Goal: Information Seeking & Learning: Learn about a topic

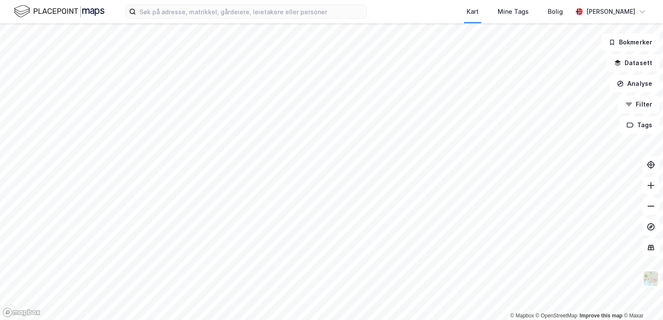
click at [248, 19] on div "Kart Mine Tags Bolig [PERSON_NAME]" at bounding box center [331, 11] width 663 height 23
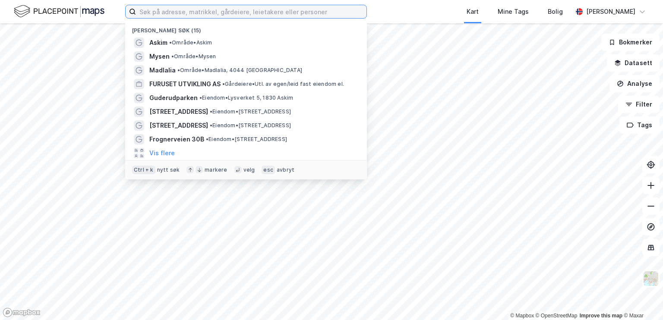
click at [254, 14] on input at bounding box center [251, 11] width 230 height 13
type input "kongsvinger"
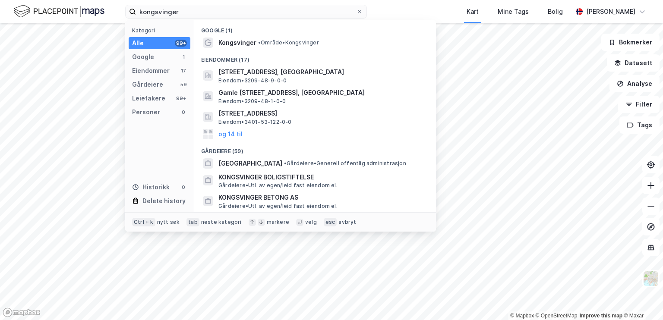
click at [232, 43] on span "Kongsvinger" at bounding box center [237, 43] width 38 height 10
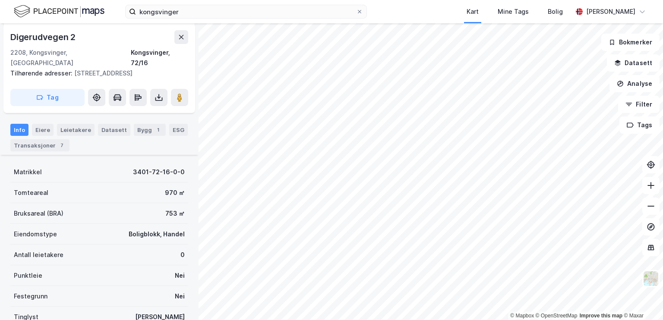
scroll to position [107, 0]
click at [78, 124] on div "Leietakere" at bounding box center [76, 130] width 38 height 12
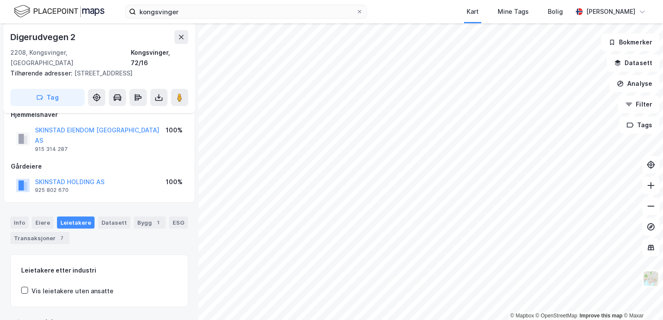
scroll to position [74, 0]
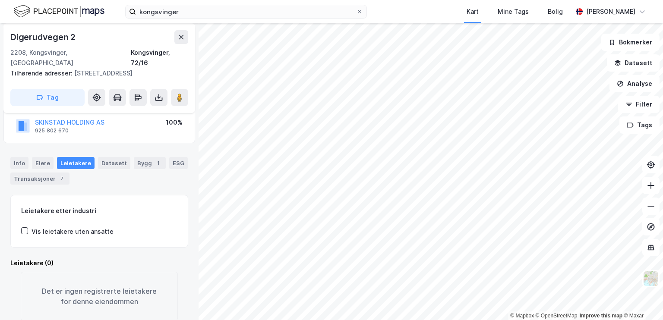
click at [44, 173] on div "Transaksjoner 7" at bounding box center [39, 179] width 59 height 12
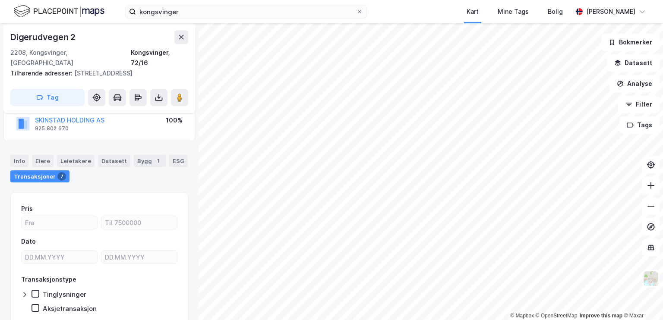
scroll to position [75, 0]
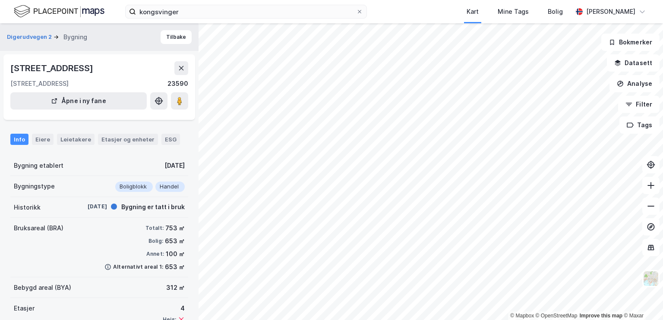
scroll to position [64, 0]
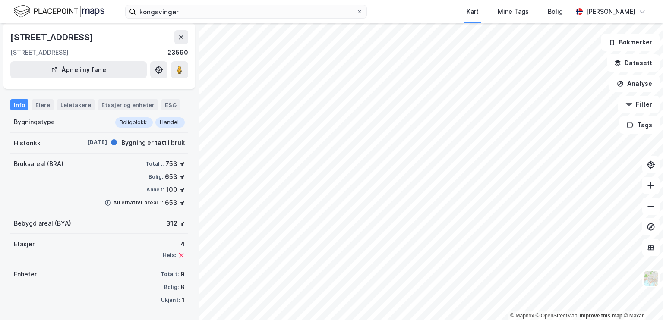
click at [46, 104] on div "Eiere" at bounding box center [43, 104] width 22 height 11
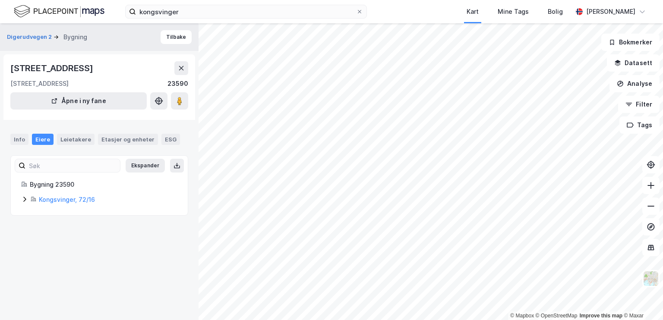
click at [26, 201] on icon at bounding box center [24, 199] width 7 height 7
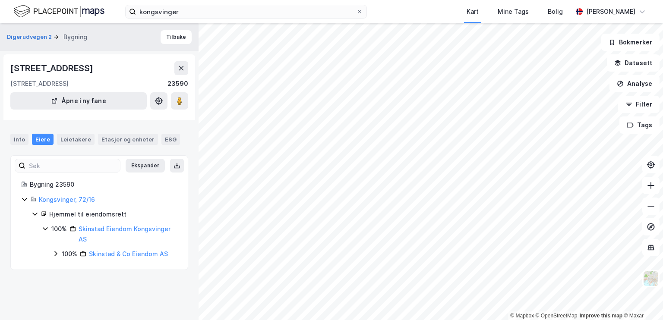
click at [79, 138] on div "Leietakere" at bounding box center [76, 139] width 38 height 11
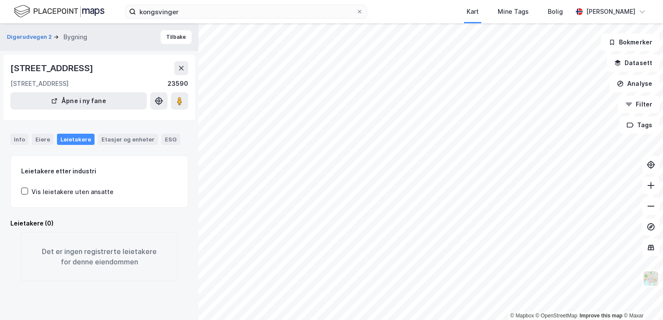
click at [125, 141] on div "Etasjer og enheter" at bounding box center [127, 139] width 53 height 8
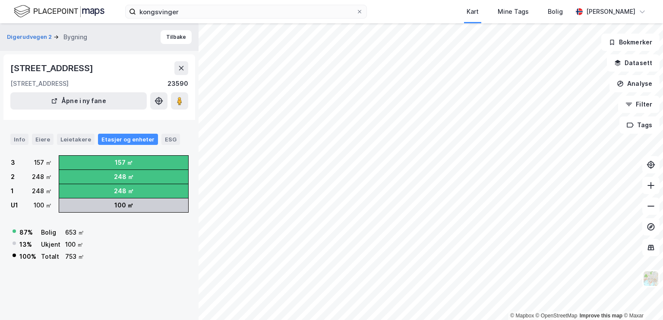
click at [167, 137] on div "ESG" at bounding box center [170, 139] width 19 height 11
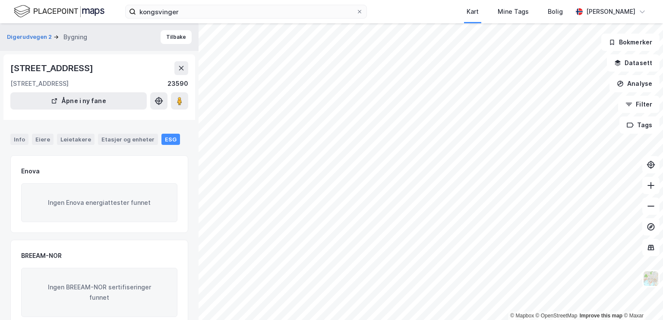
click at [38, 135] on div "Eiere" at bounding box center [43, 139] width 22 height 11
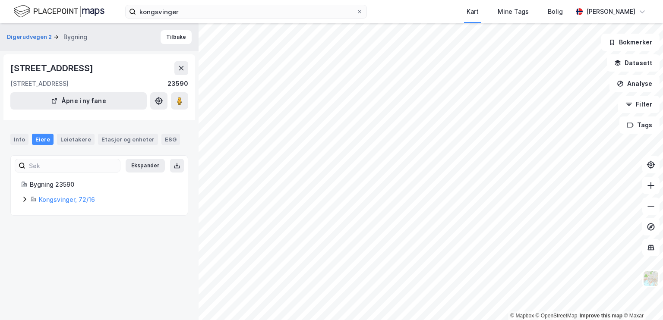
click at [22, 138] on div "Info" at bounding box center [19, 139] width 18 height 11
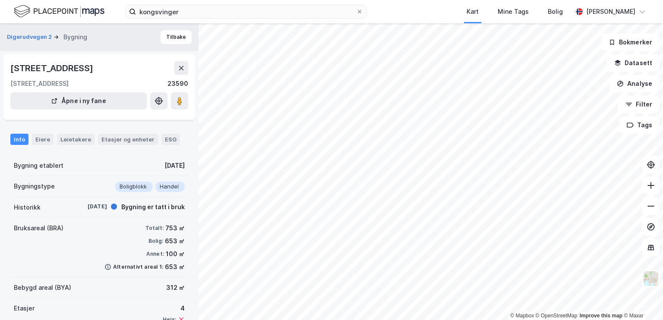
scroll to position [64, 0]
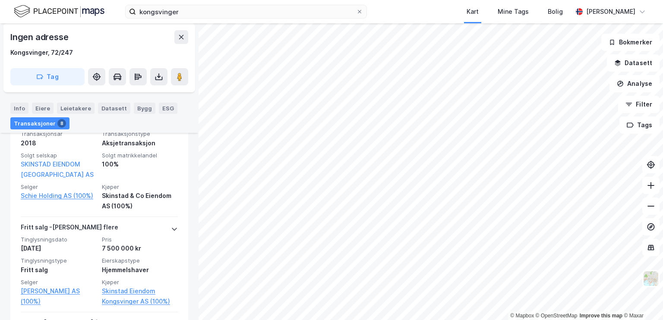
scroll to position [297, 0]
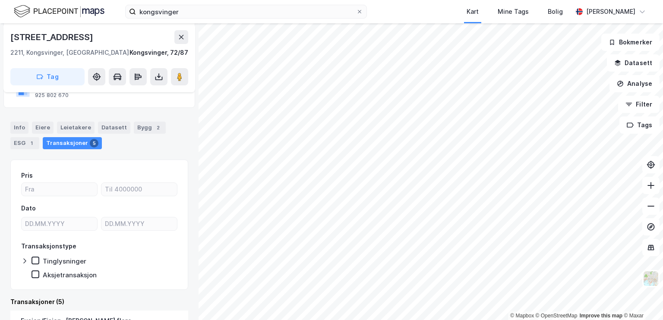
scroll to position [56, 0]
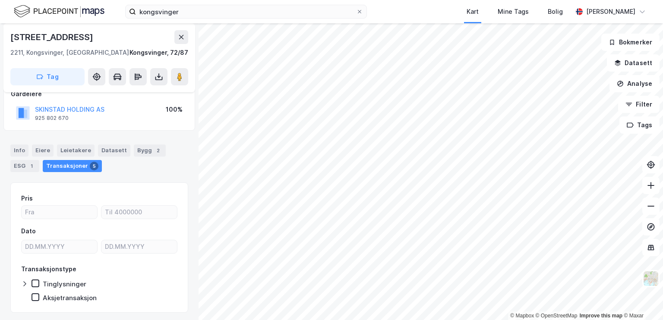
click at [39, 148] on div "Eiere" at bounding box center [43, 151] width 22 height 12
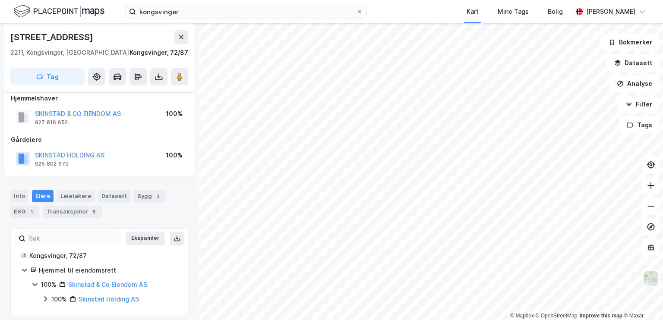
scroll to position [15, 0]
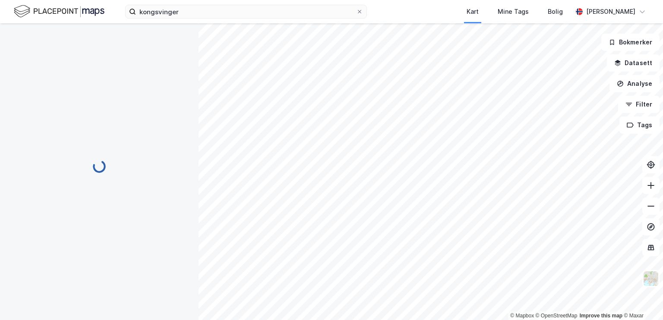
scroll to position [15, 0]
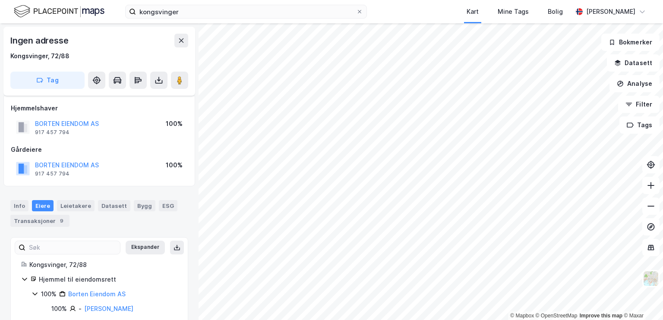
scroll to position [14, 0]
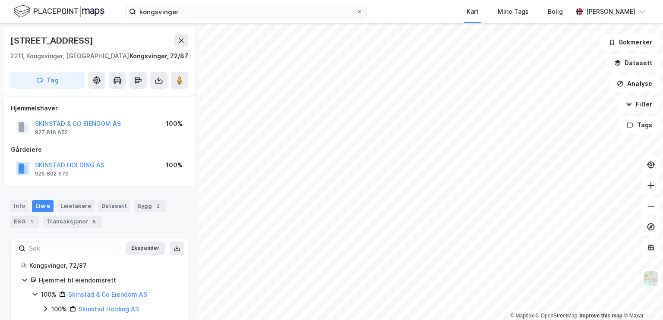
scroll to position [14, 0]
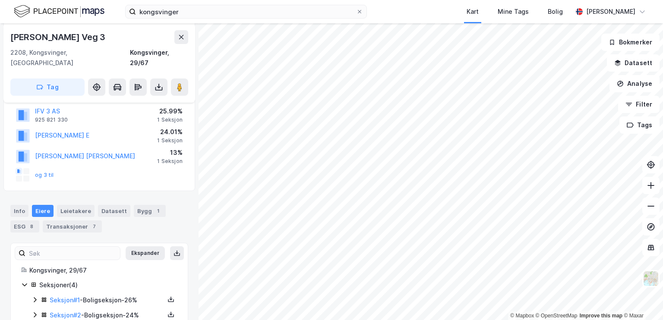
scroll to position [128, 0]
